Goal: Check status

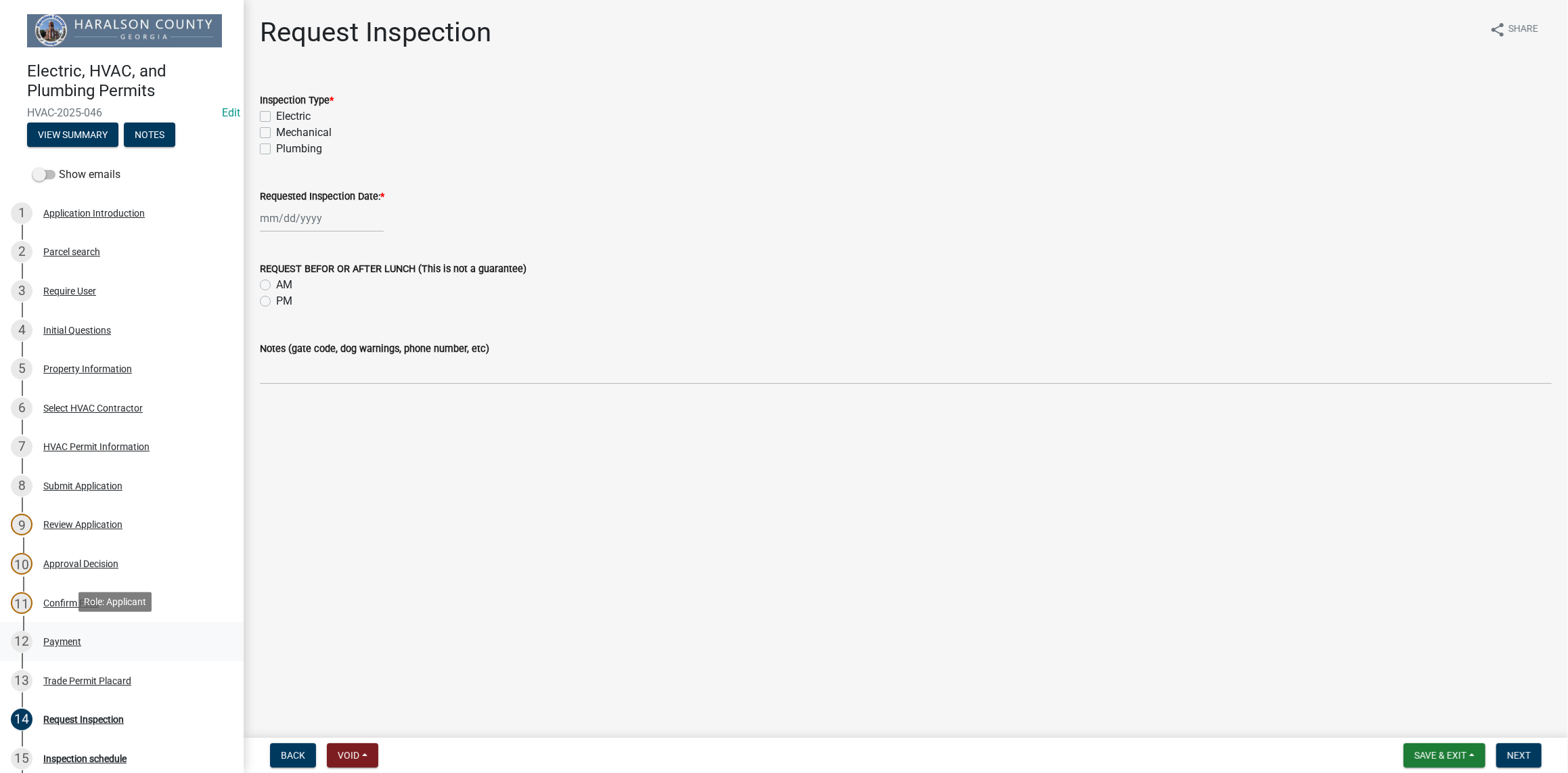
click at [61, 637] on div "Payment" at bounding box center [62, 642] width 38 height 10
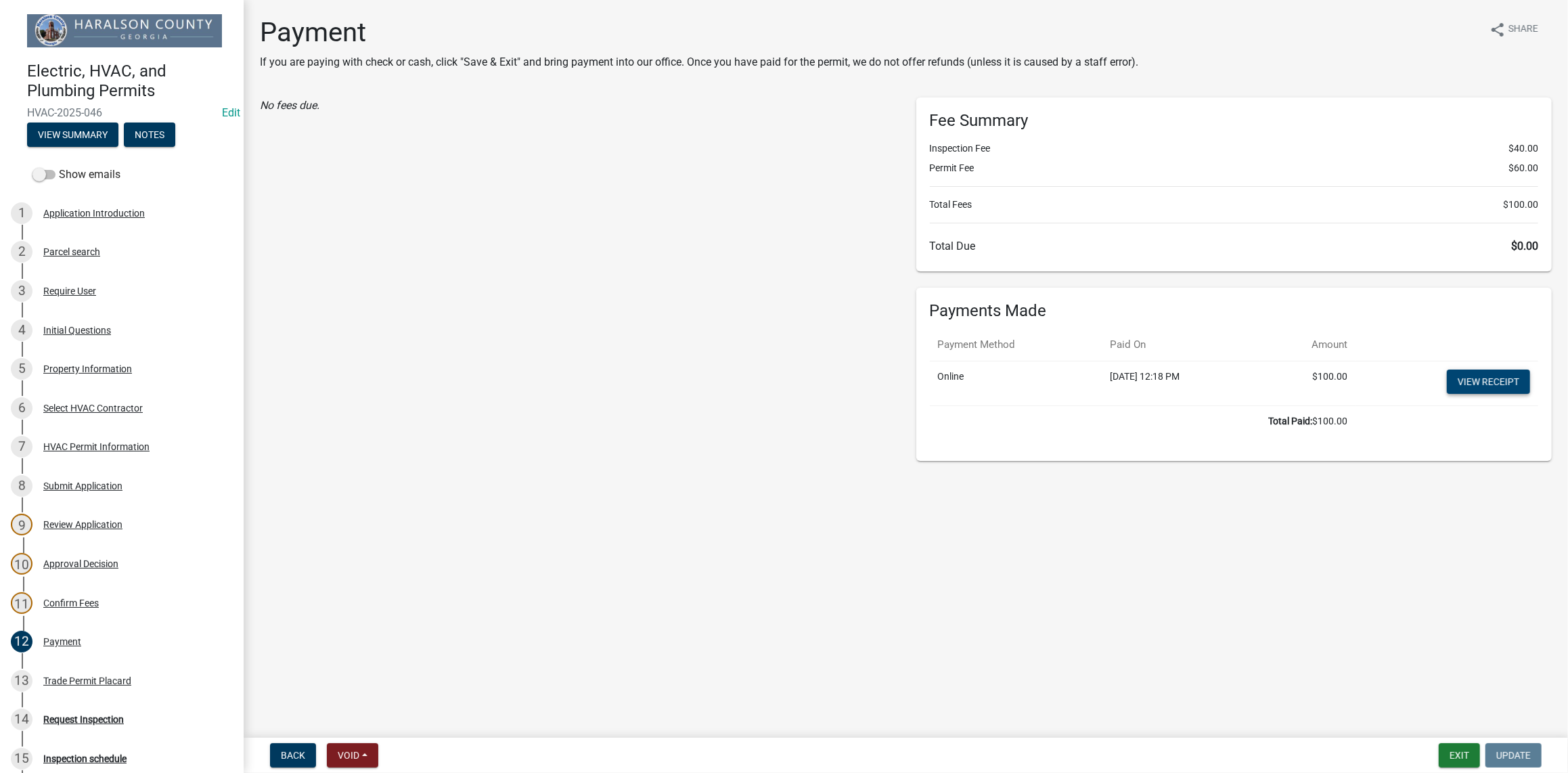
click at [1490, 375] on link "View receipt" at bounding box center [1489, 381] width 83 height 24
click at [58, 126] on button "View Summary" at bounding box center [73, 134] width 91 height 24
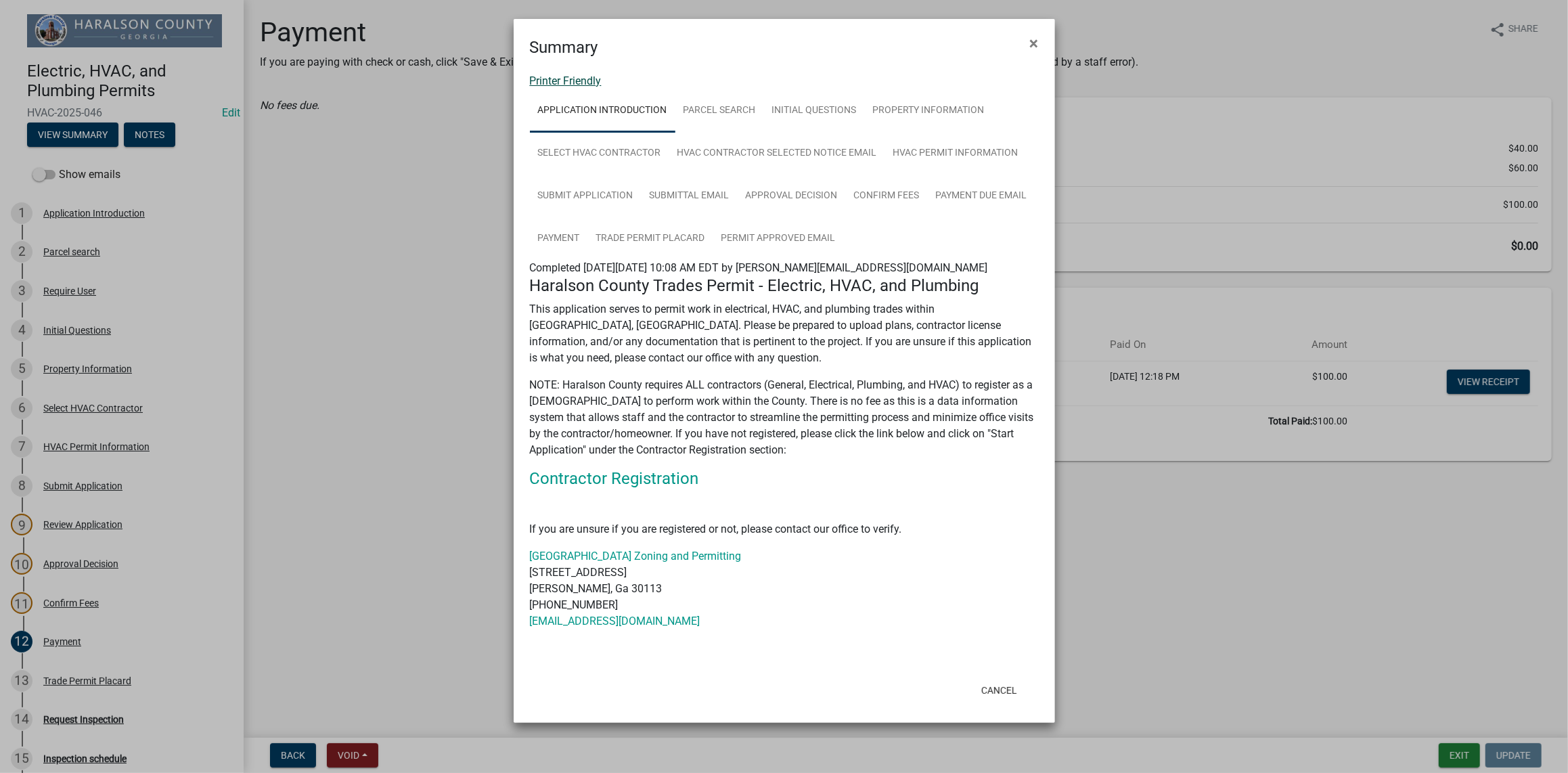
click at [562, 78] on link "Printer Friendly" at bounding box center [566, 81] width 72 height 13
click at [574, 79] on link "Printer Friendly" at bounding box center [566, 81] width 72 height 13
click at [1005, 693] on button "Cancel" at bounding box center [1000, 691] width 58 height 24
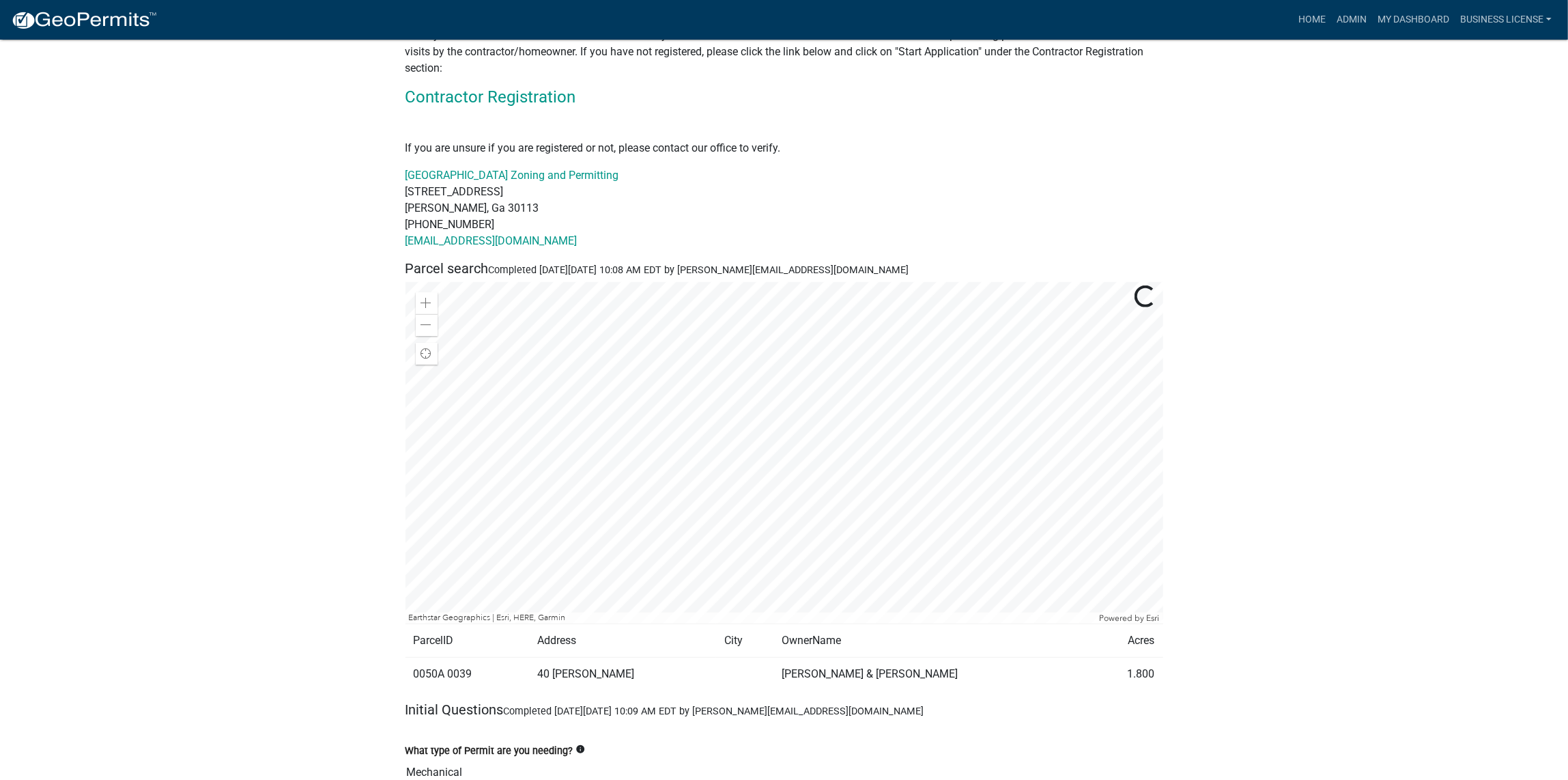
scroll to position [244, 0]
